Goal: Task Accomplishment & Management: Manage account settings

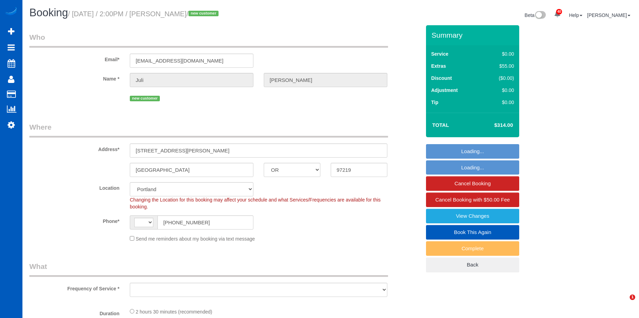
select select "OR"
select select "string:[GEOGRAPHIC_DATA]"
select select "object:954"
select select "spot1"
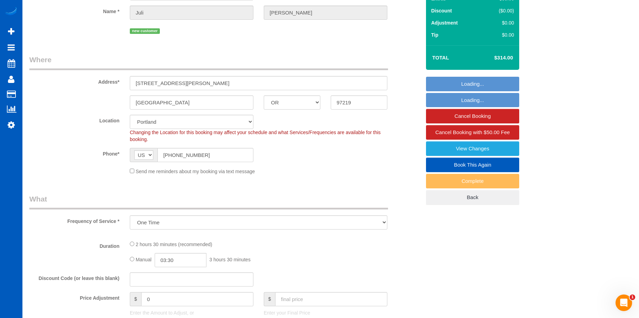
select select "199"
select select "2001"
select select "3"
select select "2"
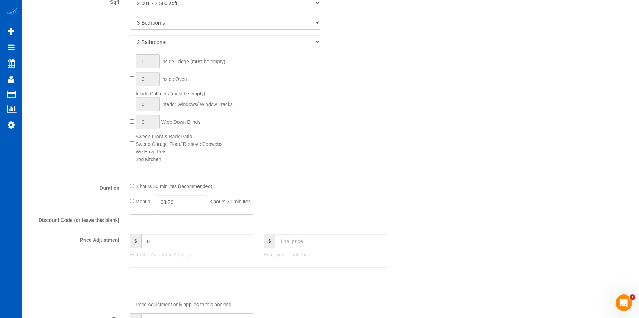
select select "object:1159"
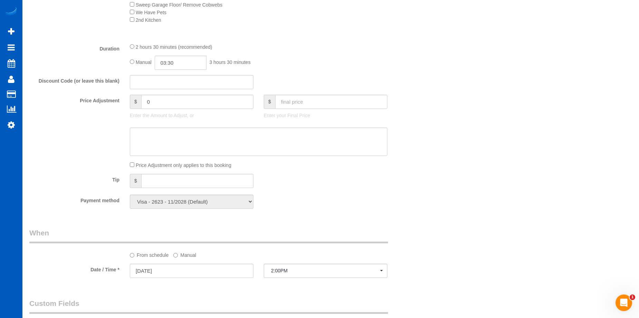
select select "2001"
select select "3"
select select "2"
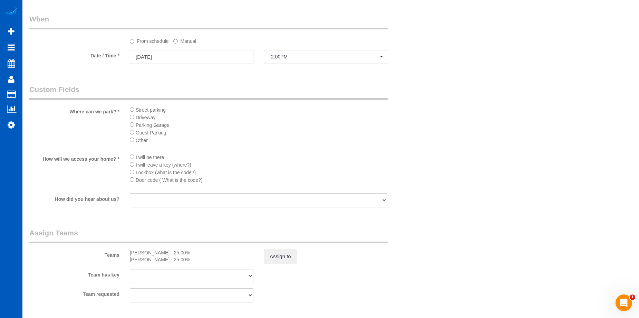
scroll to position [864, 0]
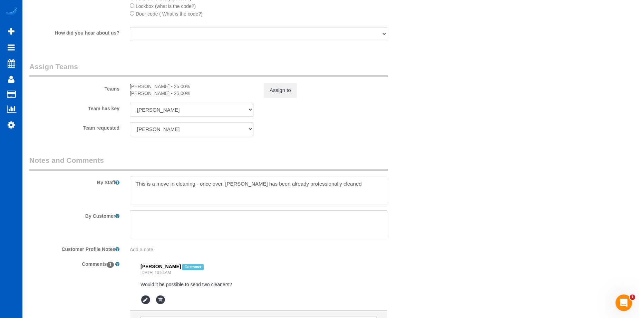
click at [338, 182] on textarea at bounding box center [259, 191] width 258 height 28
click at [151, 200] on textarea at bounding box center [259, 191] width 258 height 28
click at [347, 185] on textarea at bounding box center [259, 191] width 258 height 28
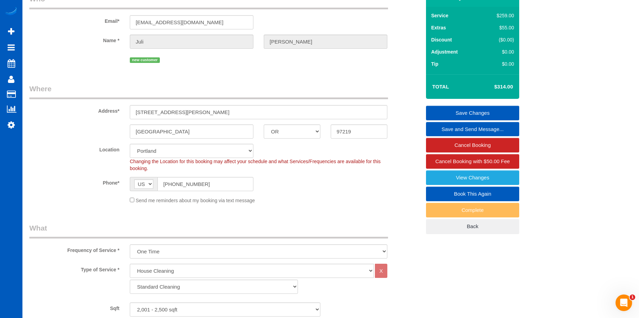
scroll to position [35, 0]
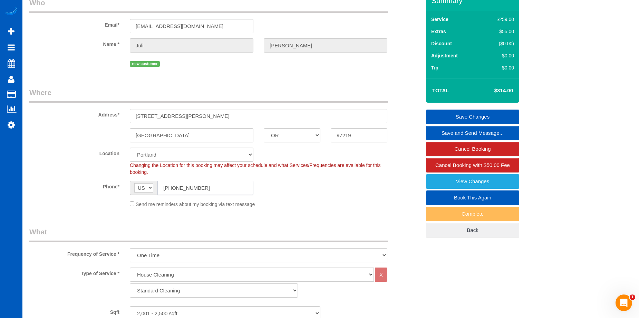
drag, startPoint x: 196, startPoint y: 186, endPoint x: 161, endPoint y: 187, distance: 34.9
click at [161, 187] on input "(925) 323-2829" at bounding box center [206, 188] width 96 height 14
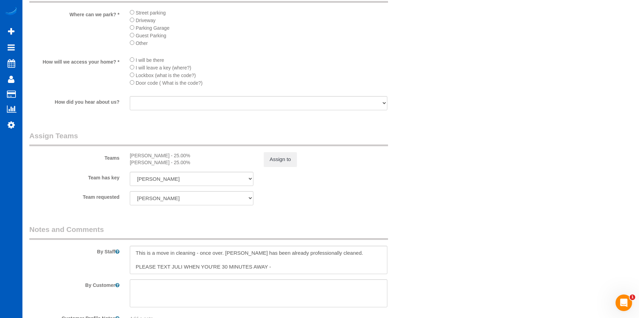
scroll to position [933, 0]
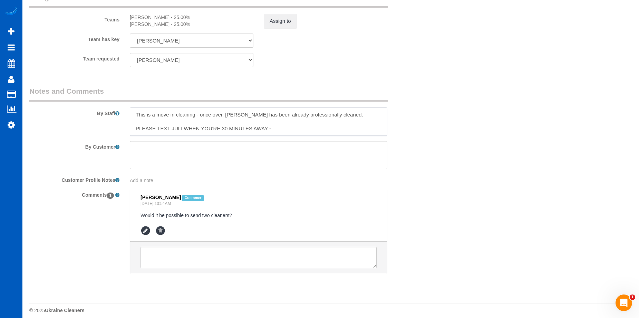
drag, startPoint x: 254, startPoint y: 128, endPoint x: 299, endPoint y: 128, distance: 45.3
click at [299, 128] on textarea at bounding box center [259, 121] width 258 height 28
paste textarea "(925) 323-2829"
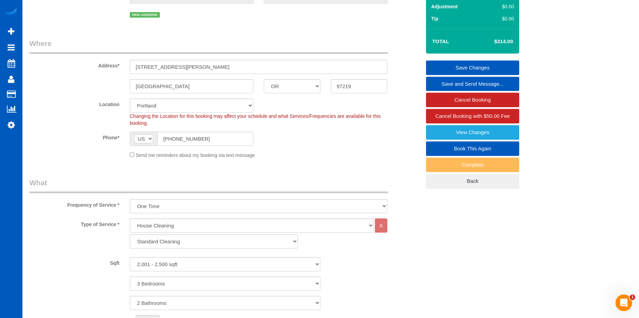
scroll to position [69, 0]
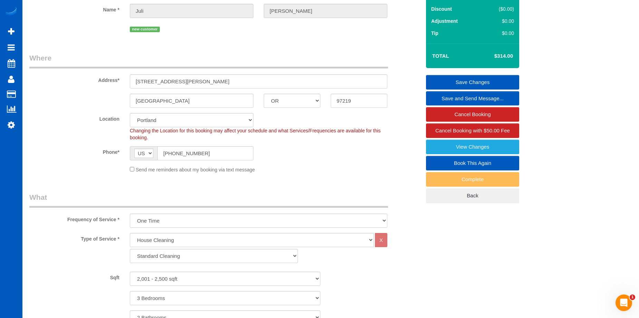
type textarea "This is a move in cleaning - once over. House has been already professionally c…"
click at [451, 77] on link "Save Changes" at bounding box center [472, 82] width 93 height 15
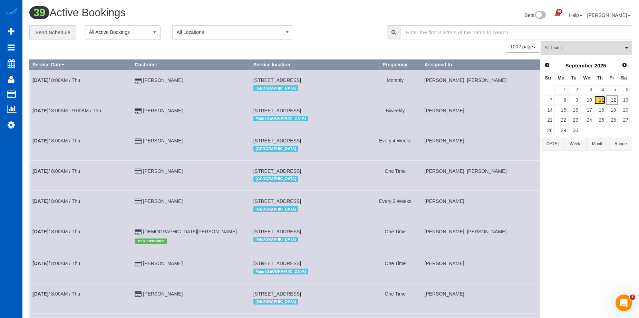
click at [600, 97] on link "11" at bounding box center [600, 99] width 11 height 9
click at [601, 101] on link "11" at bounding box center [600, 99] width 11 height 9
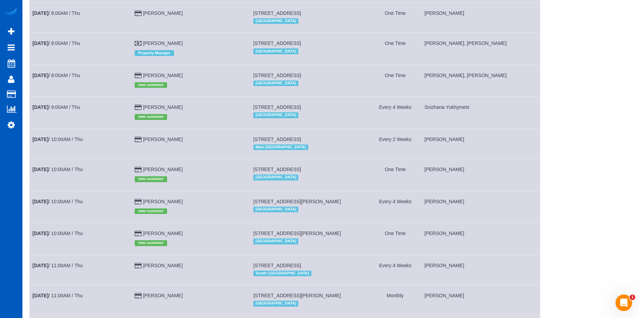
scroll to position [298, 0]
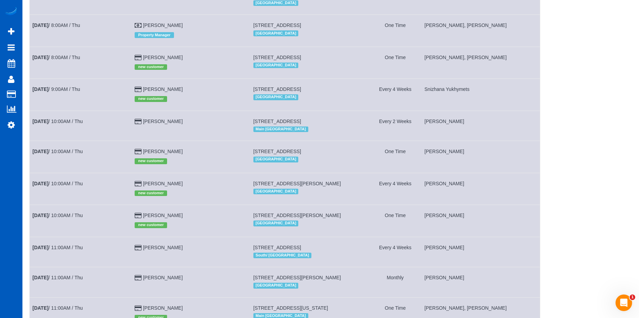
click at [305, 231] on td "10695 Dean Martin Dr #3045, Las Vegas, NV 89141 Las Vegas" at bounding box center [309, 221] width 118 height 32
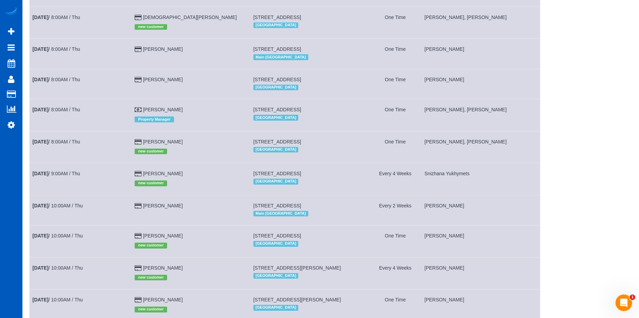
scroll to position [207, 0]
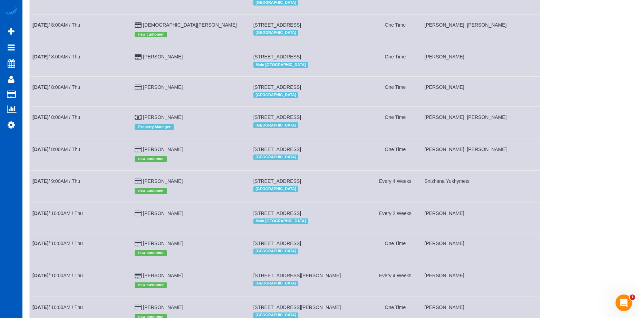
click at [331, 134] on td "21017 46th Pl W, Lynnwood, WA 98036 North Seattle" at bounding box center [309, 123] width 118 height 32
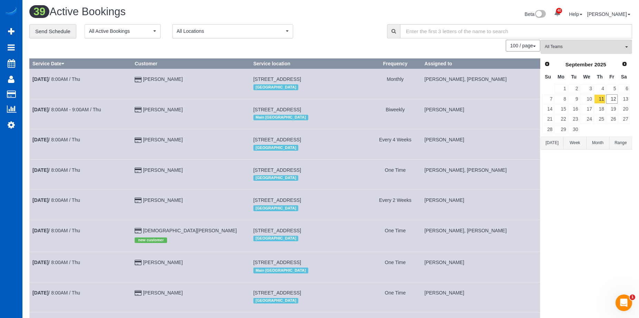
scroll to position [0, 0]
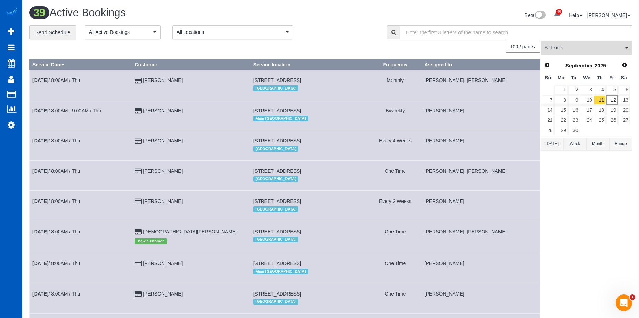
click at [328, 87] on div "North Seattle" at bounding box center [310, 88] width 113 height 9
click at [329, 120] on div "Main Seattle" at bounding box center [310, 118] width 113 height 9
click at [578, 101] on link "9" at bounding box center [574, 99] width 11 height 9
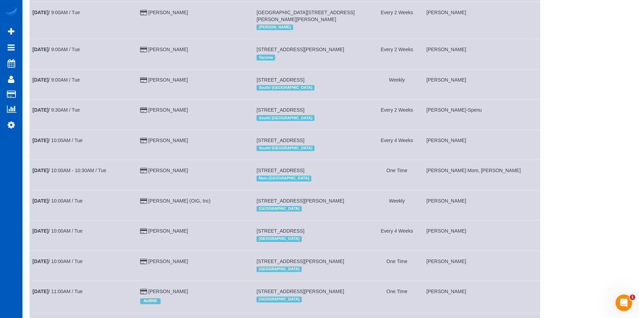
scroll to position [230, 0]
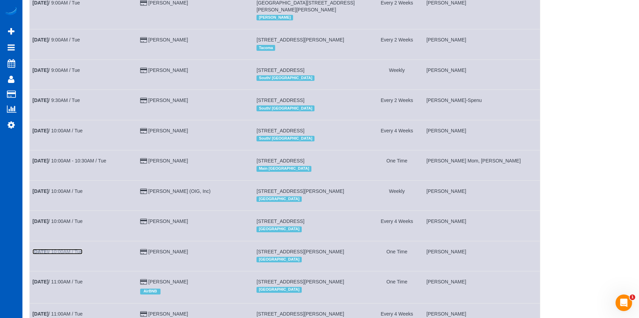
click at [73, 249] on link "Sep 9th / 10:00AM / Tue" at bounding box center [57, 252] width 50 height 6
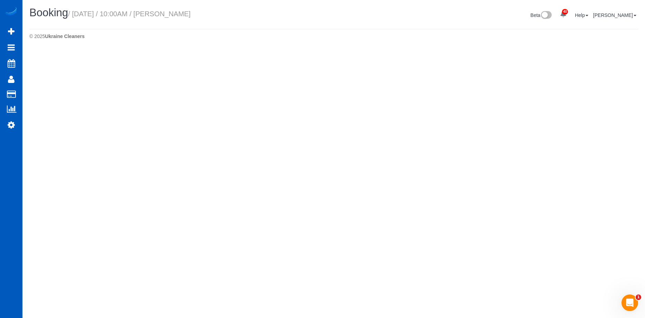
select select "CO"
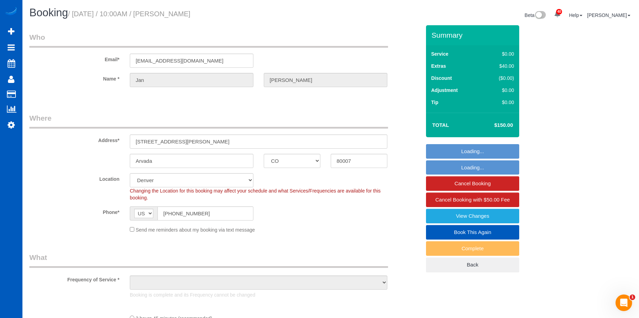
select select "object:3963"
select select "string:fspay-cd229fd5-9f9b-4d84-ac39-7de007fbe4a9"
select select "199"
select select "4001"
select select "5"
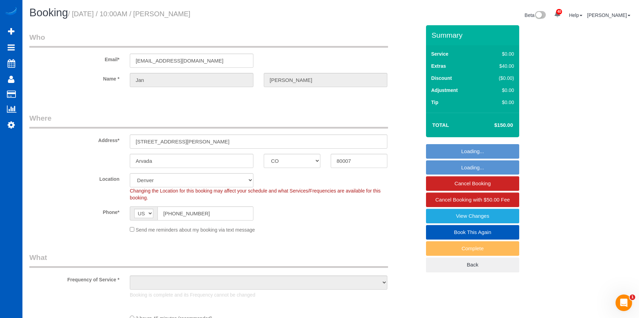
select select "4"
select select "spot13"
select select "object:4140"
select select "4001"
select select "5"
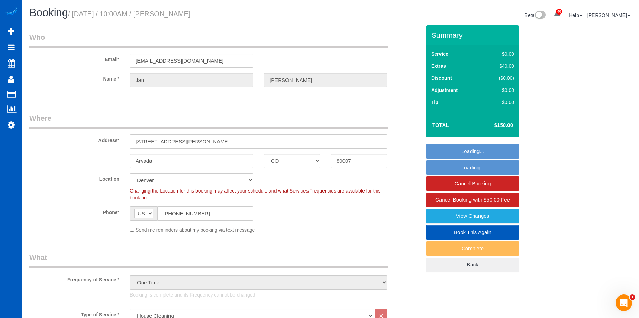
select select "4"
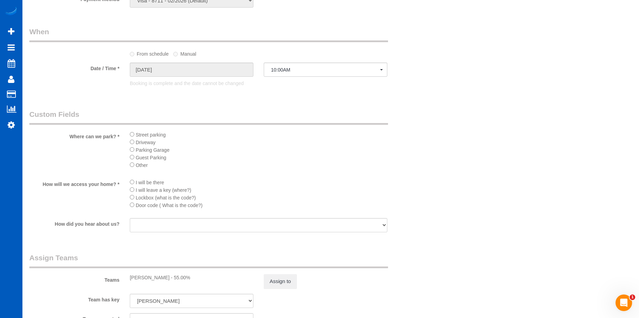
scroll to position [809, 0]
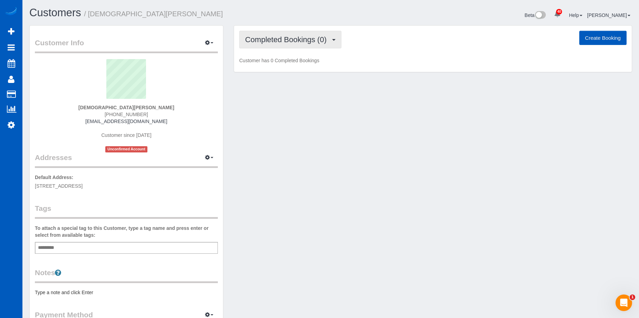
click at [292, 39] on span "Completed Bookings (0)" at bounding box center [287, 39] width 85 height 9
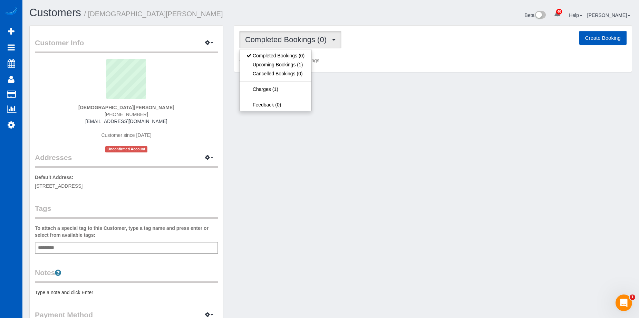
click at [292, 39] on span "Completed Bookings (0)" at bounding box center [287, 39] width 85 height 9
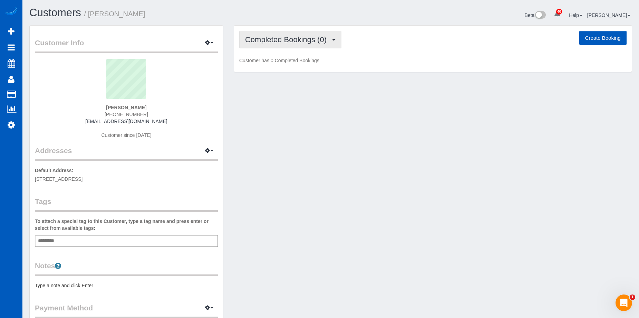
click at [277, 41] on span "Completed Bookings (0)" at bounding box center [287, 39] width 85 height 9
click at [259, 35] on button "Completed Bookings (0)" at bounding box center [290, 40] width 102 height 18
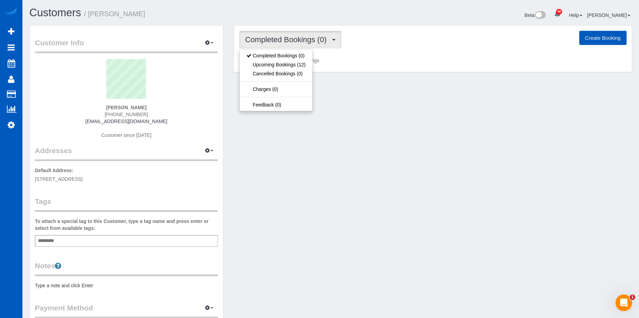
click at [259, 35] on button "Completed Bookings (0)" at bounding box center [290, 40] width 102 height 18
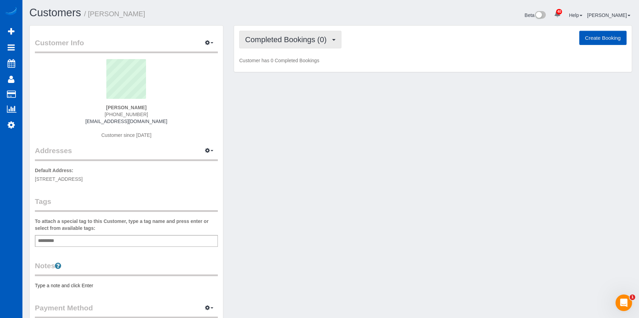
click at [259, 34] on button "Completed Bookings (0)" at bounding box center [290, 40] width 102 height 18
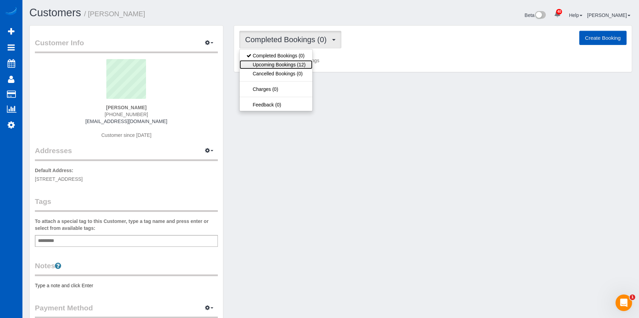
click at [277, 65] on link "Upcoming Bookings (12)" at bounding box center [276, 64] width 73 height 9
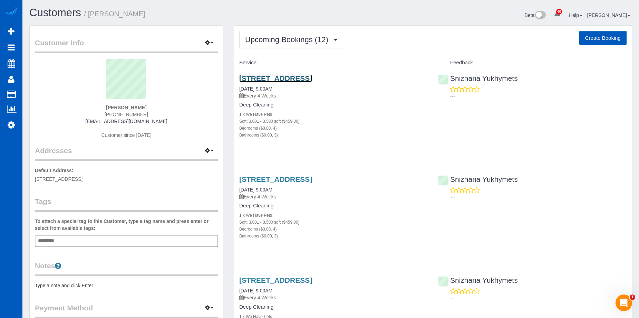
click at [273, 81] on link "621 E Rockwood Blvd, Spokane, WA 99203" at bounding box center [275, 78] width 73 height 8
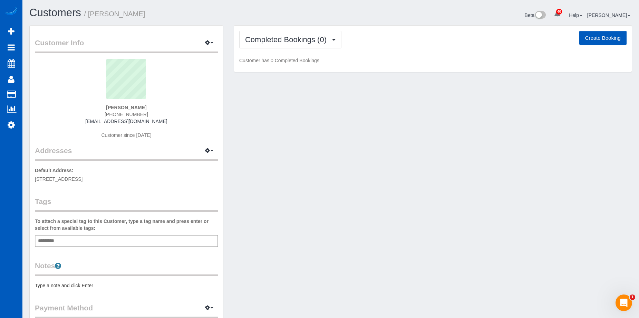
click at [276, 27] on div "Completed Bookings (0) Completed Bookings (0) Upcoming Bookings (12) Cancelled …" at bounding box center [433, 49] width 398 height 47
click at [281, 35] on span "Completed Bookings (0)" at bounding box center [287, 39] width 85 height 9
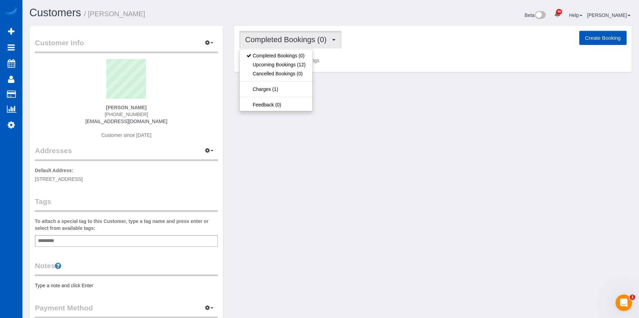
click at [281, 35] on span "Completed Bookings (0)" at bounding box center [287, 39] width 85 height 9
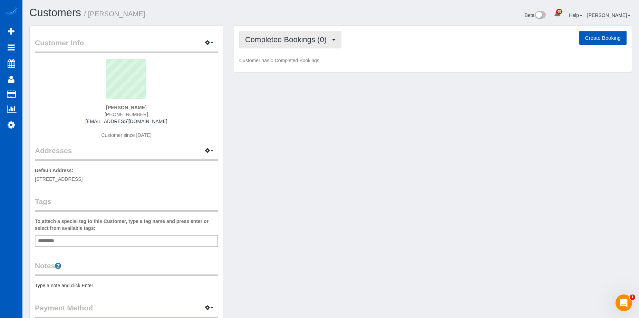
click at [281, 35] on span "Completed Bookings (0)" at bounding box center [287, 39] width 85 height 9
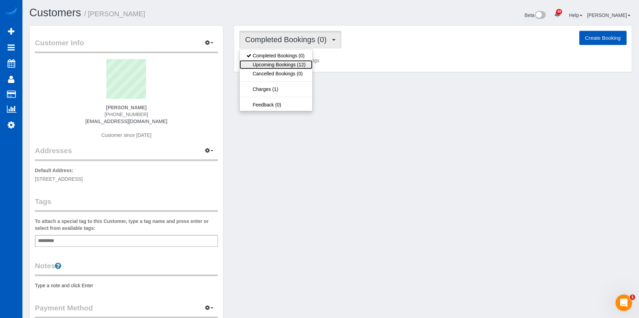
click at [278, 62] on link "Upcoming Bookings (12)" at bounding box center [276, 64] width 73 height 9
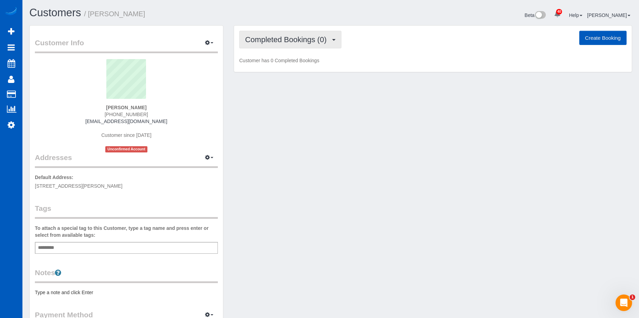
click at [320, 44] on button "Completed Bookings (0)" at bounding box center [290, 40] width 102 height 18
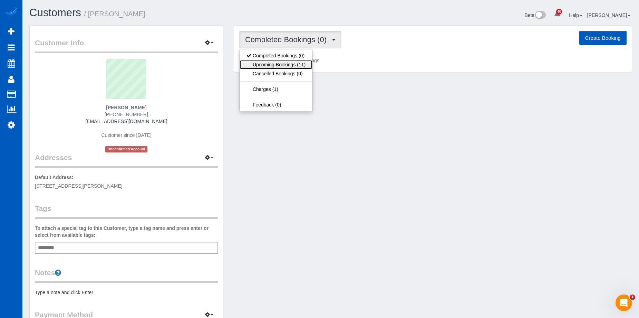
click at [307, 65] on link "Upcoming Bookings (11)" at bounding box center [276, 64] width 73 height 9
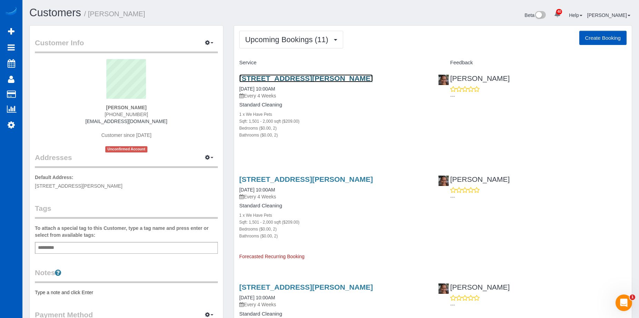
click at [339, 79] on link "[STREET_ADDRESS][PERSON_NAME]" at bounding box center [306, 78] width 134 height 8
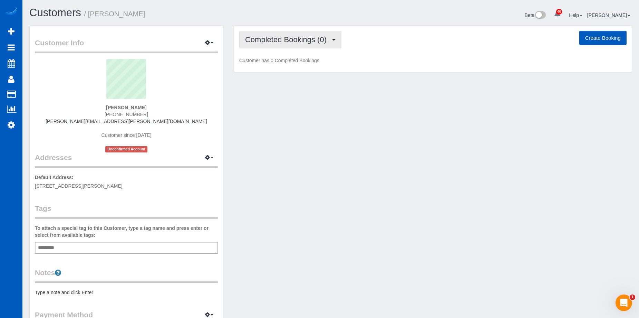
click at [316, 42] on span "Completed Bookings (0)" at bounding box center [287, 39] width 85 height 9
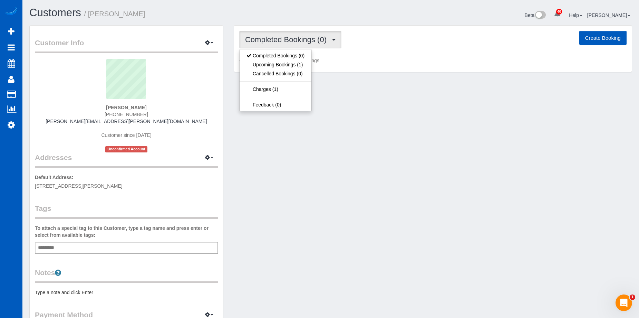
click at [317, 41] on span "Completed Bookings (0)" at bounding box center [287, 39] width 85 height 9
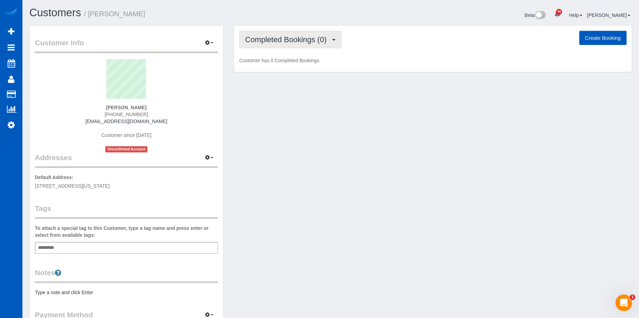
click at [299, 39] on span "Completed Bookings (0)" at bounding box center [287, 39] width 85 height 9
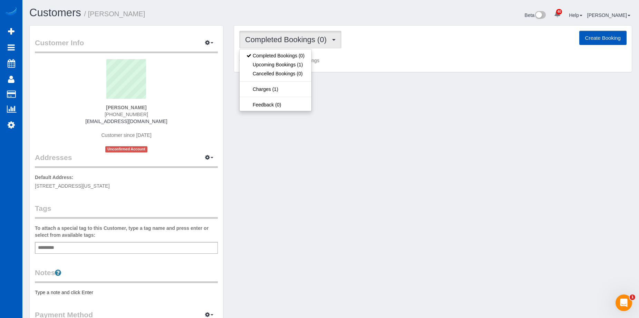
drag, startPoint x: 299, startPoint y: 39, endPoint x: 209, endPoint y: 0, distance: 98.3
click at [299, 39] on span "Completed Bookings (0)" at bounding box center [287, 39] width 85 height 9
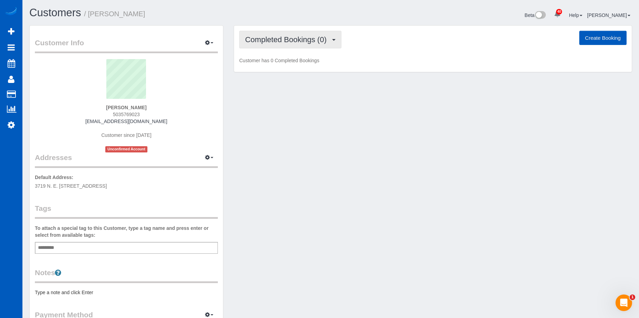
click at [275, 38] on span "Completed Bookings (0)" at bounding box center [287, 39] width 85 height 9
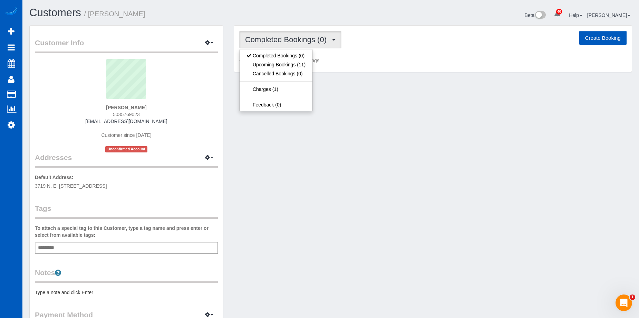
click at [275, 38] on span "Completed Bookings (0)" at bounding box center [287, 39] width 85 height 9
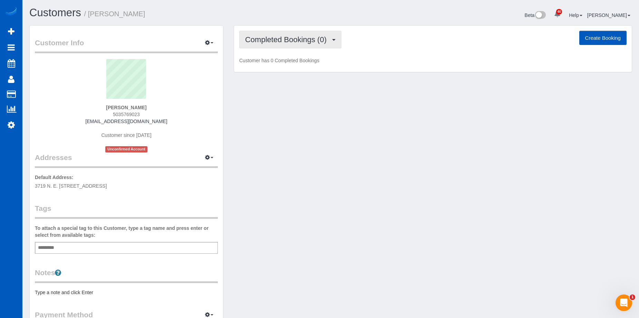
drag, startPoint x: 268, startPoint y: 36, endPoint x: 274, endPoint y: 50, distance: 15.3
click at [268, 36] on span "Completed Bookings (0)" at bounding box center [287, 39] width 85 height 9
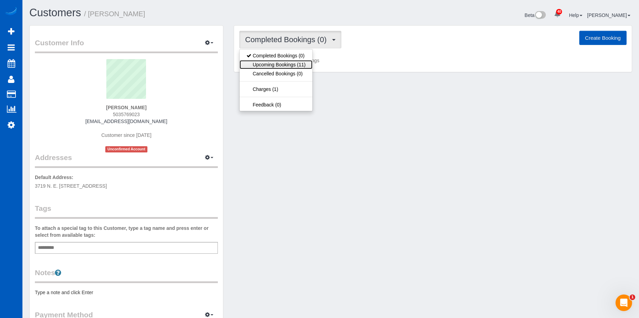
click at [279, 63] on link "Upcoming Bookings (11)" at bounding box center [276, 64] width 73 height 9
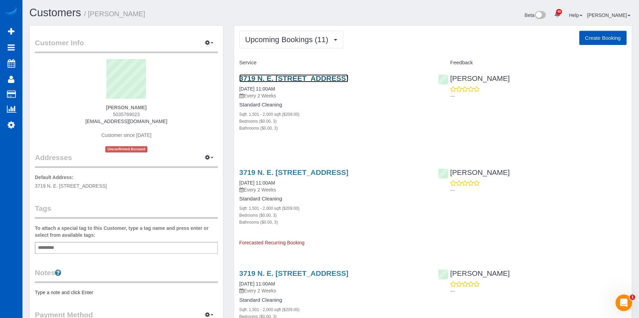
click at [314, 79] on link "3719 N. E. [STREET_ADDRESS]" at bounding box center [293, 78] width 109 height 8
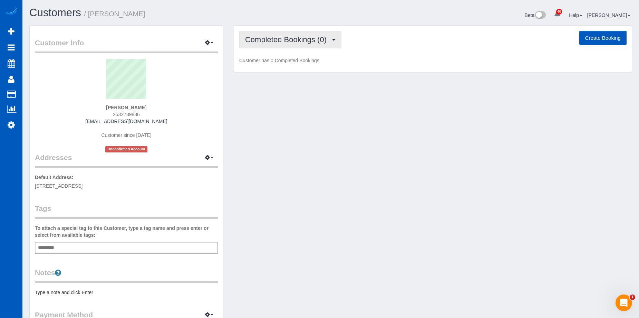
click at [284, 39] on span "Completed Bookings (0)" at bounding box center [287, 39] width 85 height 9
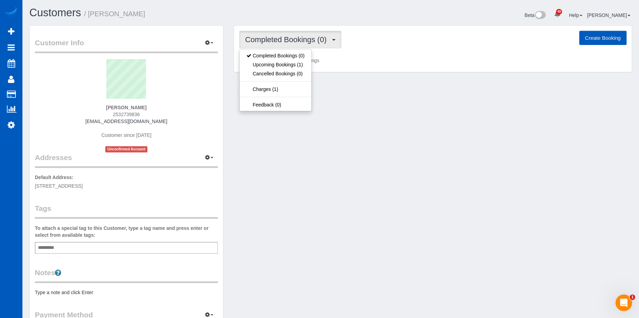
click at [284, 39] on span "Completed Bookings (0)" at bounding box center [287, 39] width 85 height 9
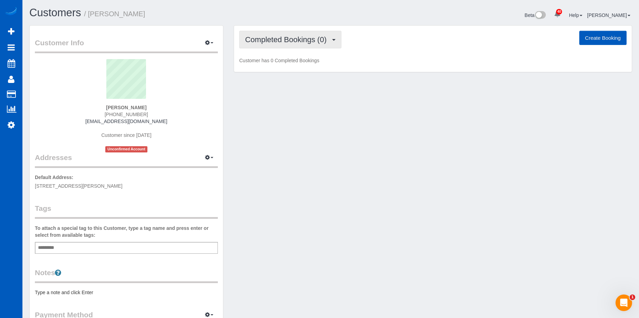
click at [288, 36] on span "Completed Bookings (0)" at bounding box center [287, 39] width 85 height 9
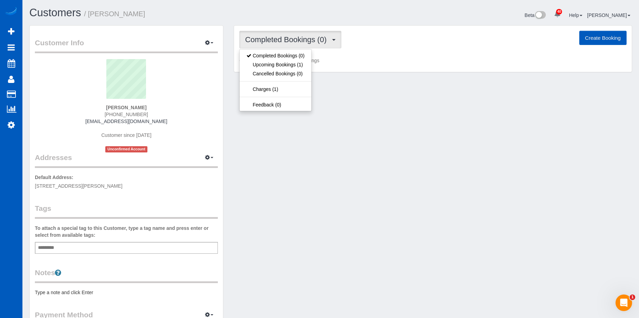
click at [288, 36] on span "Completed Bookings (0)" at bounding box center [287, 39] width 85 height 9
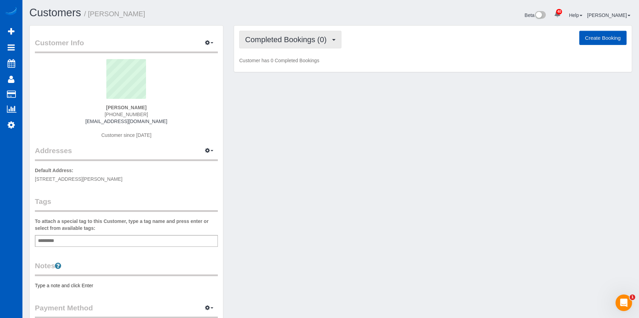
click at [275, 40] on span "Completed Bookings (0)" at bounding box center [287, 39] width 85 height 9
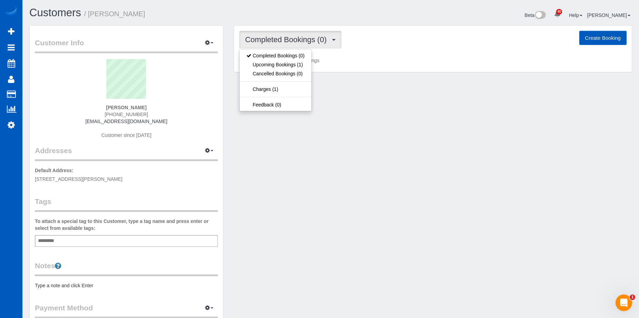
click at [284, 37] on span "Completed Bookings (0)" at bounding box center [287, 39] width 85 height 9
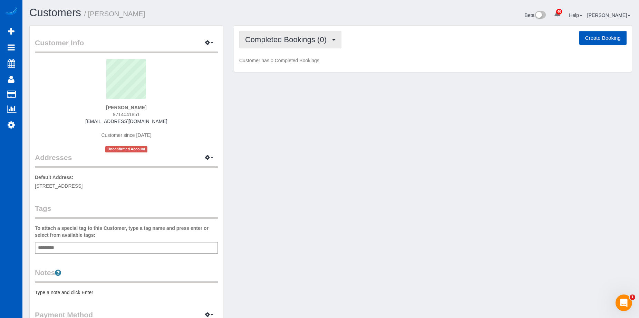
click at [311, 38] on span "Completed Bookings (0)" at bounding box center [287, 39] width 85 height 9
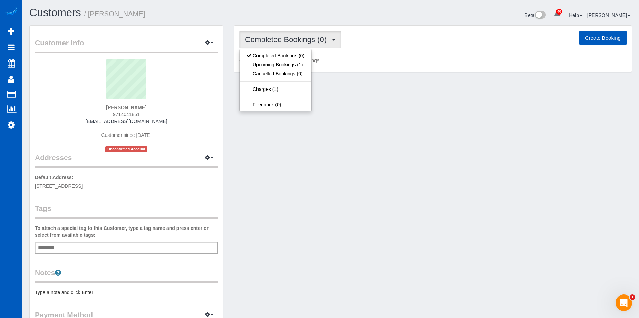
click at [312, 39] on span "Completed Bookings (0)" at bounding box center [287, 39] width 85 height 9
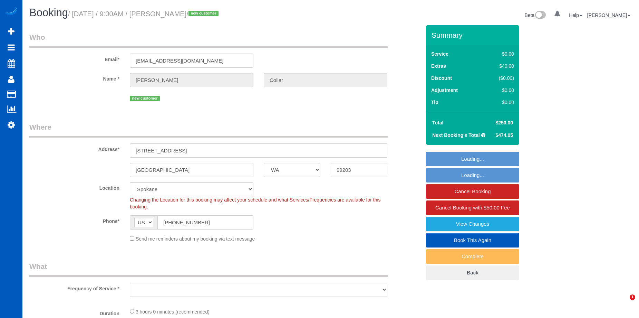
select select "WA"
select select "object:1119"
select select "199"
select select "3001"
select select "4"
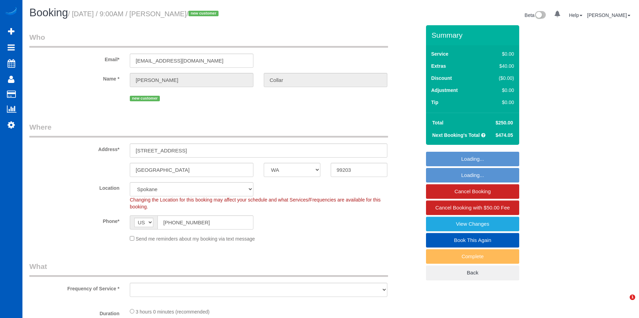
select select "3"
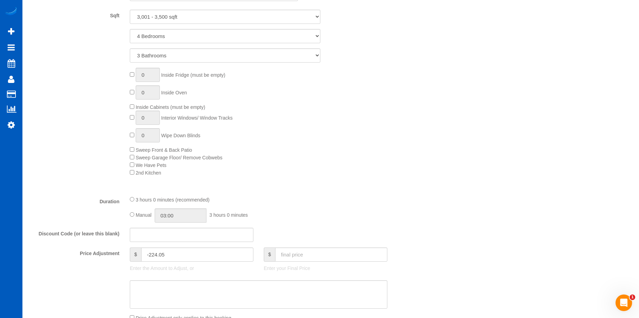
scroll to position [415, 0]
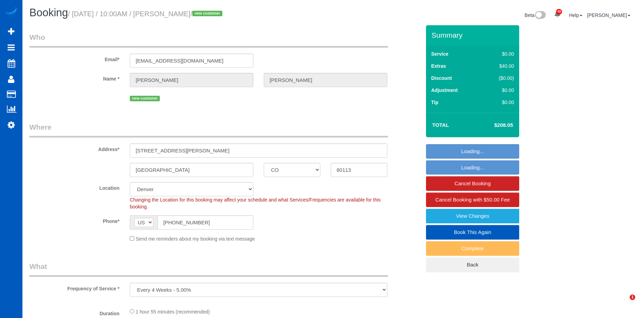
select select "CO"
select select "WA"
select select "number:8"
select select "object:1127"
select select "spot1"
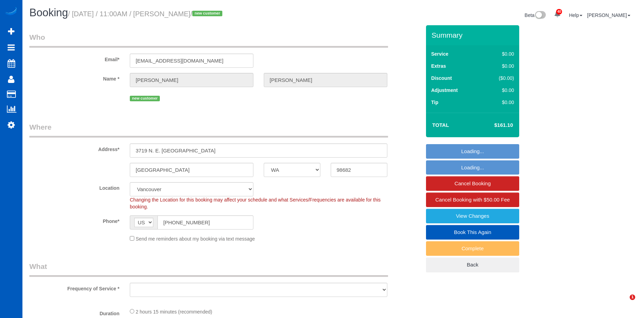
select select "199"
select select "1501"
select select "3"
